Goal: Information Seeking & Learning: Learn about a topic

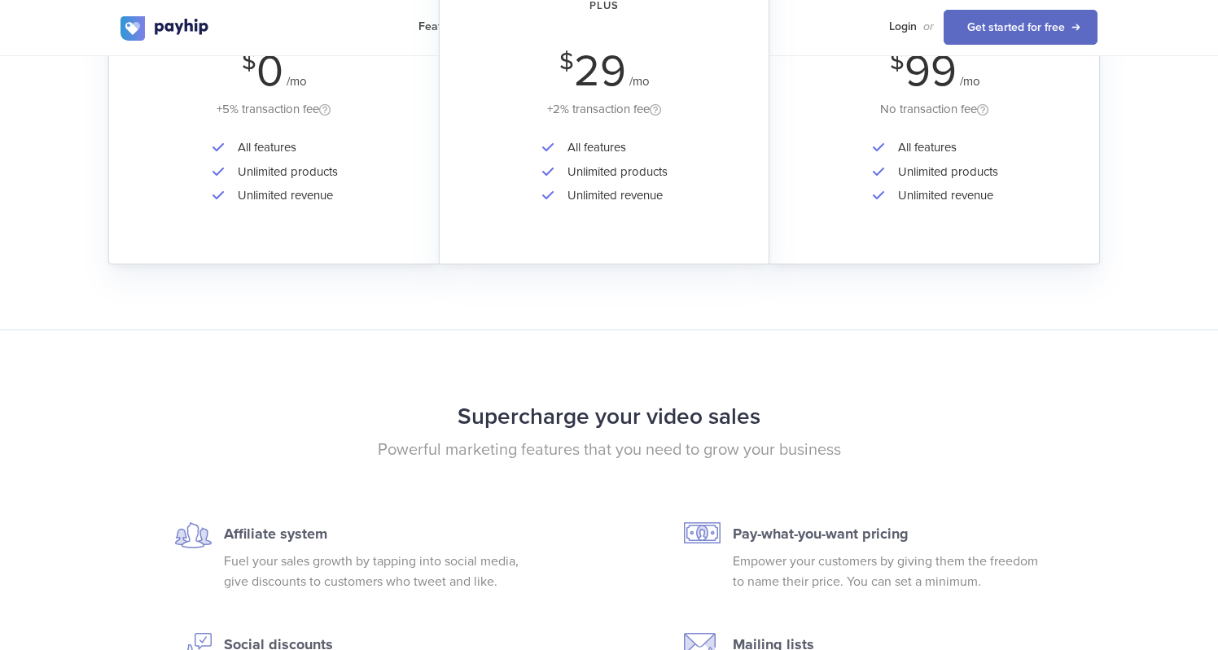
scroll to position [2716, 0]
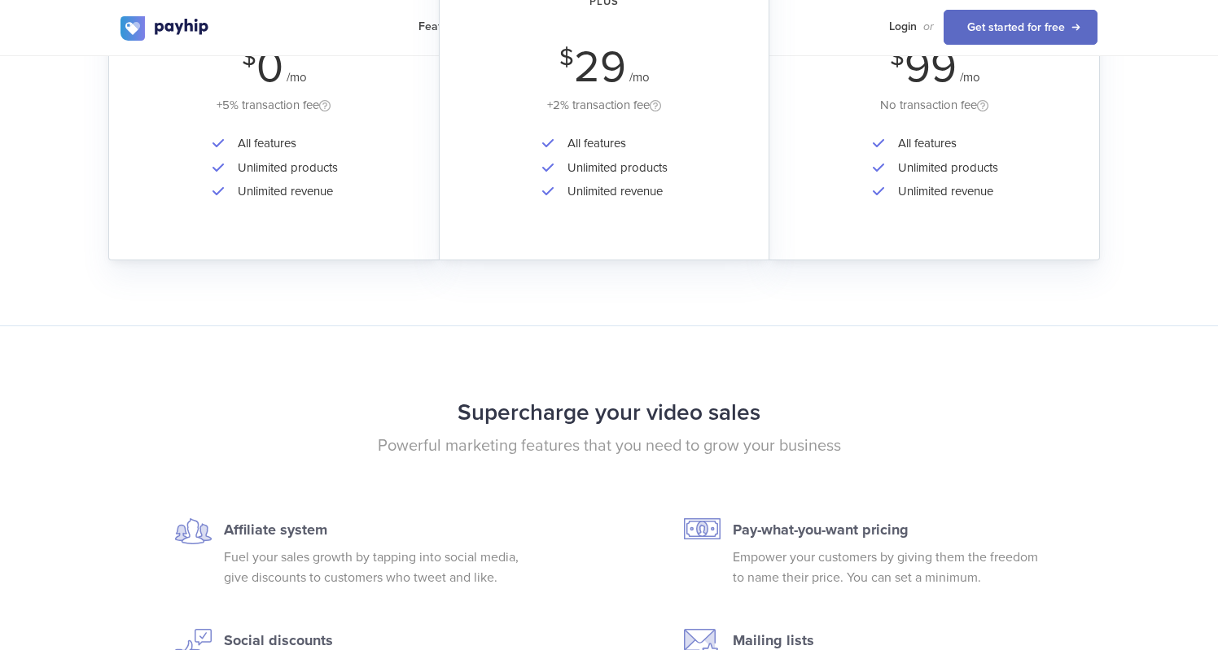
click at [291, 201] on div "All features Unlimited products Unlimited revenue" at bounding box center [274, 179] width 284 height 94
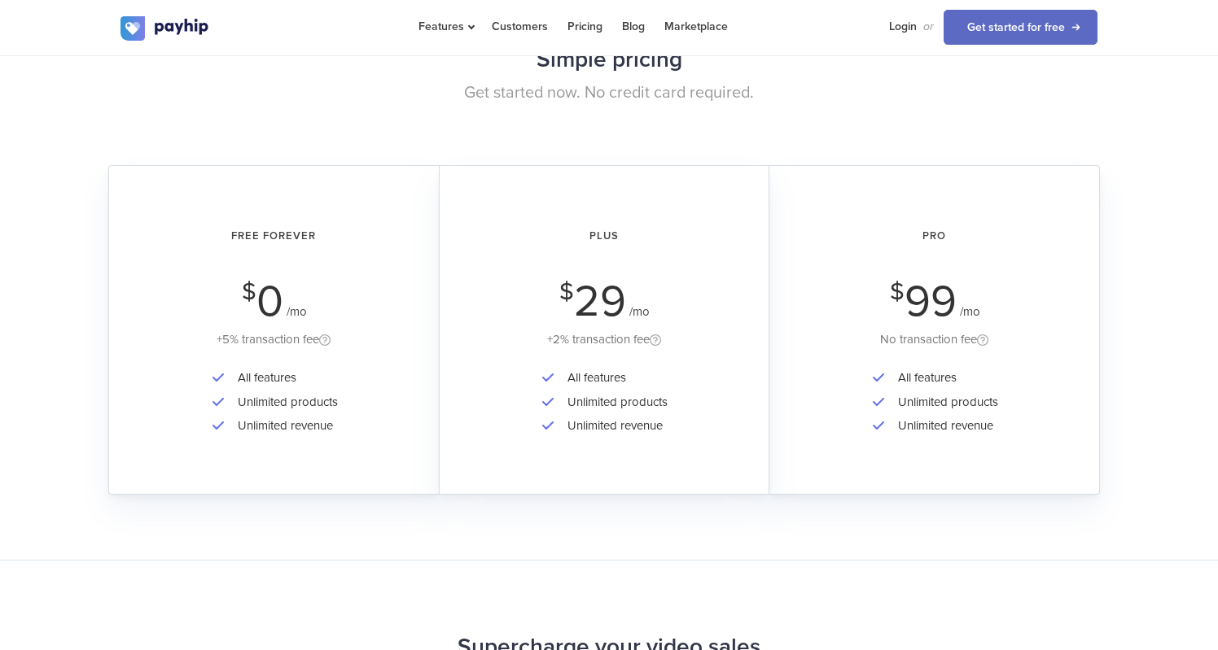
scroll to position [2461, 0]
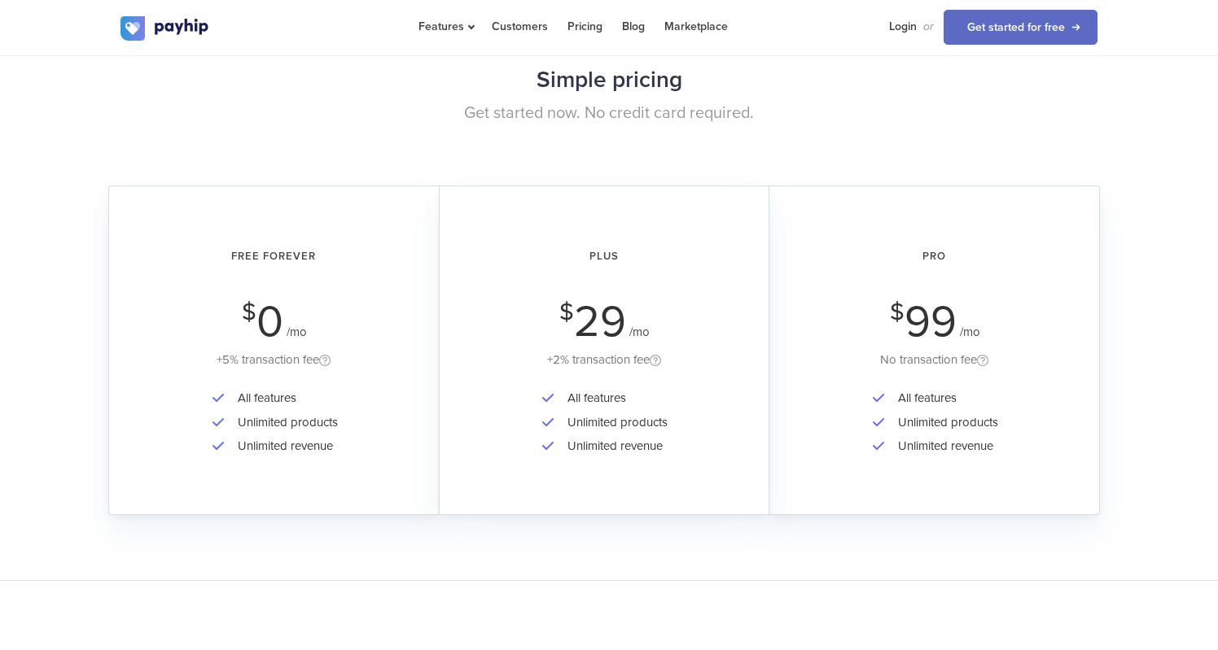
click at [308, 182] on div "Simple pricing Get started now. No credit card required." at bounding box center [608, 123] width 1001 height 128
click at [234, 394] on li "All features" at bounding box center [284, 399] width 108 height 24
click at [257, 429] on li "Unlimited products" at bounding box center [284, 423] width 108 height 24
click at [269, 470] on div "All features Unlimited products Unlimited revenue" at bounding box center [274, 434] width 284 height 94
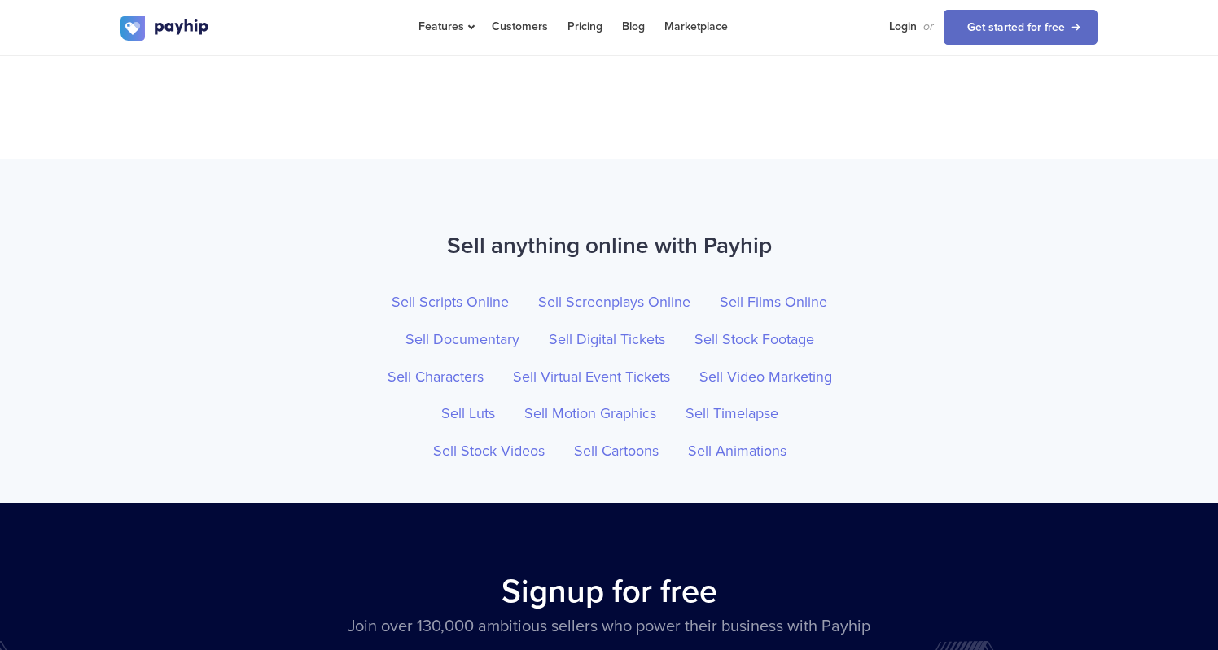
scroll to position [5623, 0]
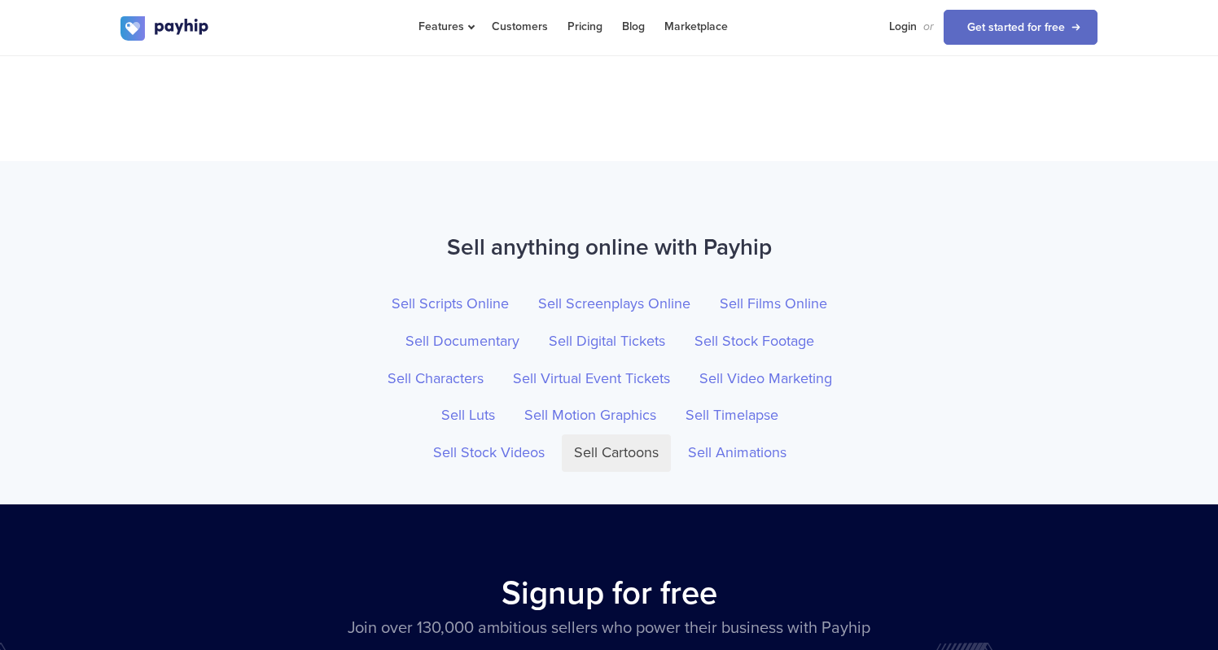
click at [641, 435] on link "Sell Cartoons" at bounding box center [616, 453] width 109 height 37
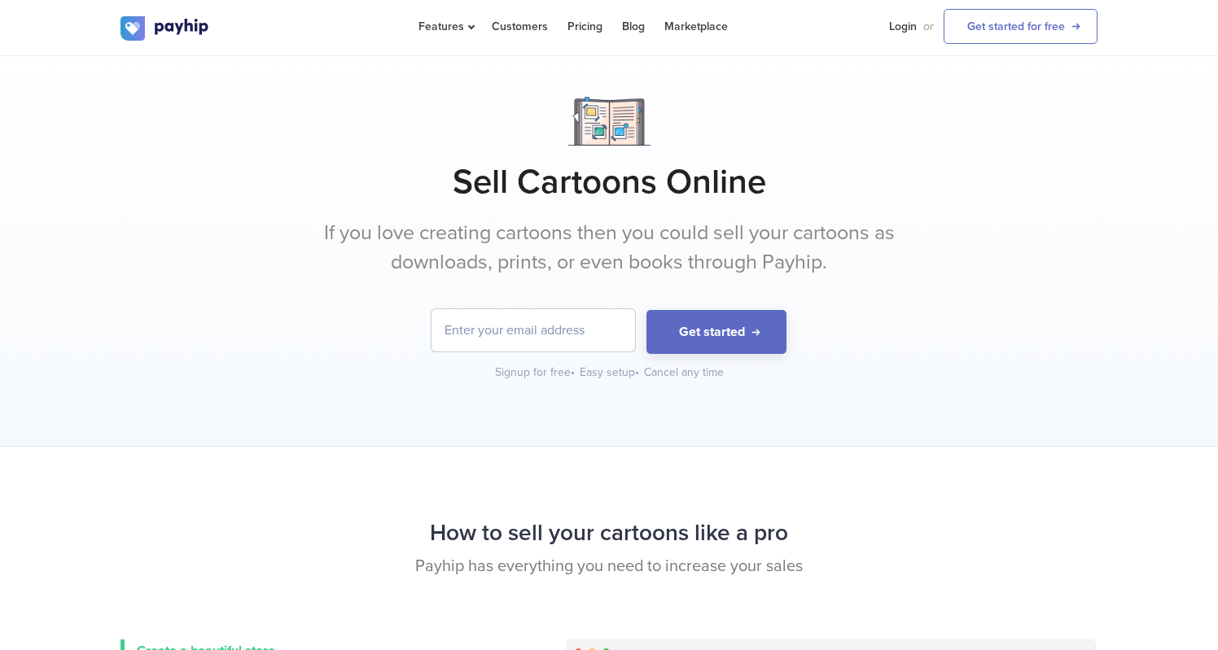
click at [603, 252] on p "If you love creating cartoons then you could sell your cartoons as downloads, p…" at bounding box center [609, 248] width 611 height 58
click at [593, 21] on link "Pricing" at bounding box center [584, 26] width 35 height 53
